Goal: Use online tool/utility

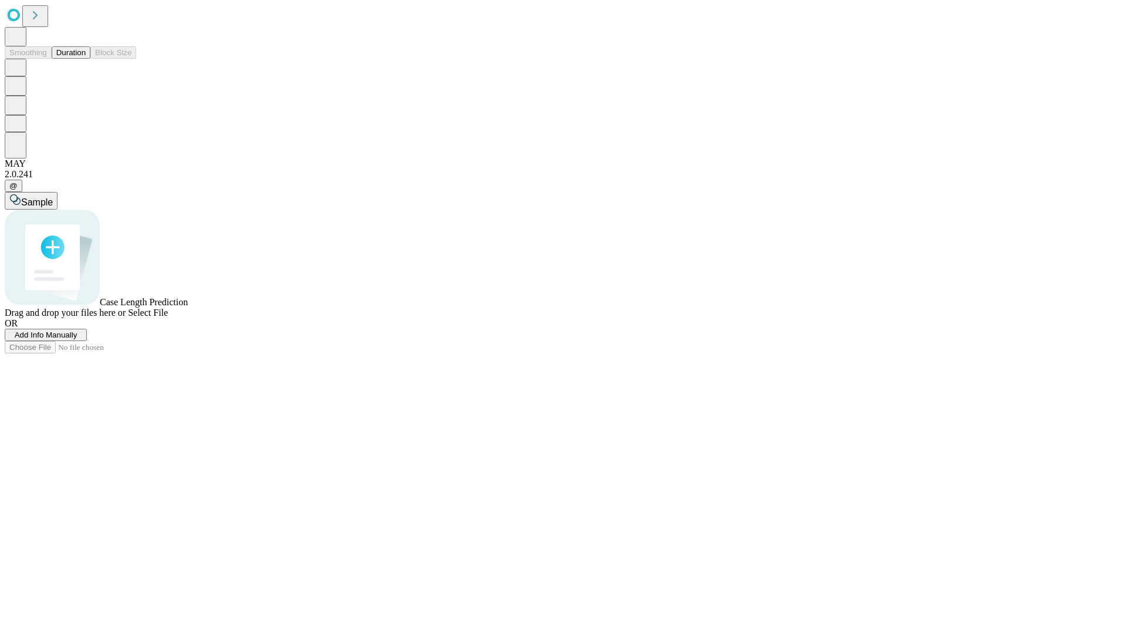
click at [168, 318] on span "Select File" at bounding box center [148, 313] width 40 height 10
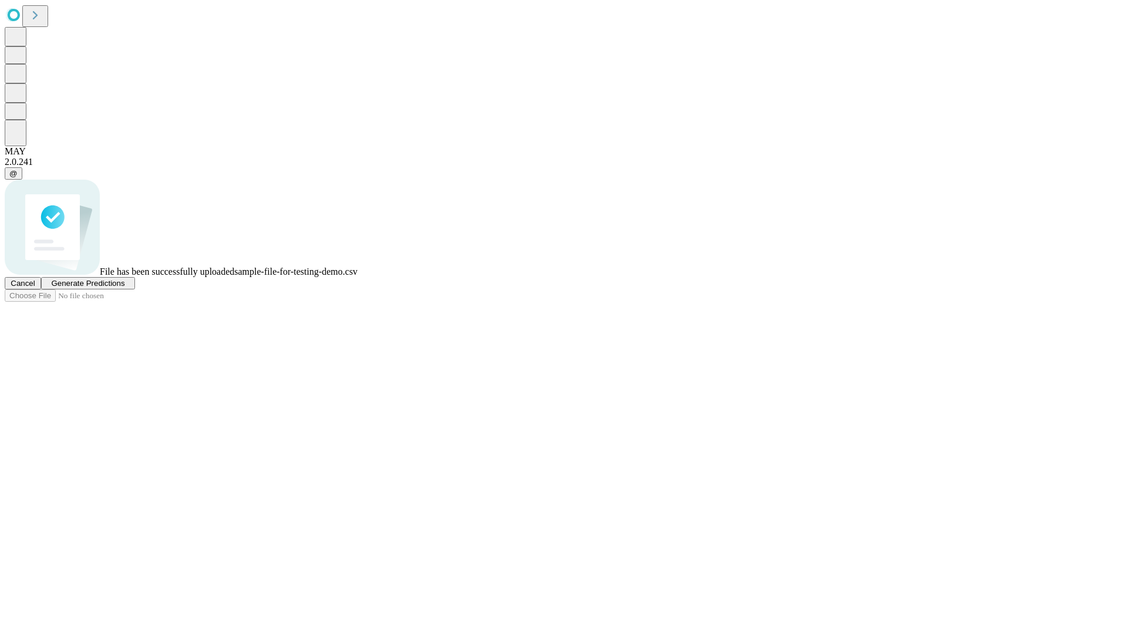
click at [124, 288] on span "Generate Predictions" at bounding box center [87, 283] width 73 height 9
